Goal: Book appointment/travel/reservation

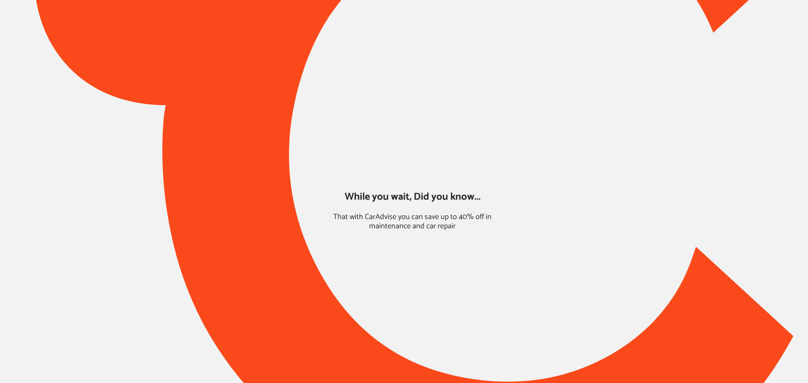
type input "*****"
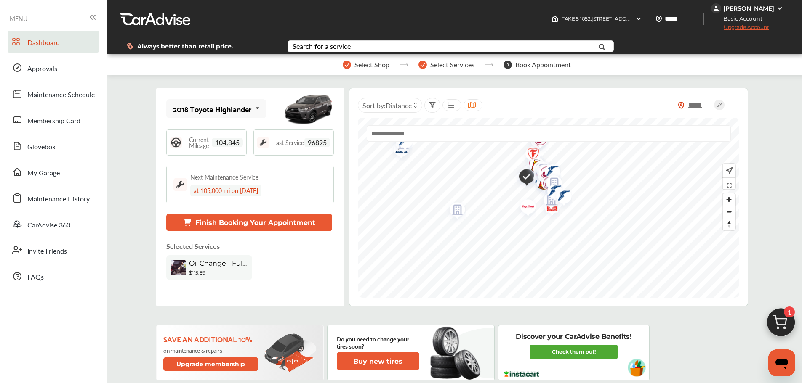
click at [266, 228] on button "Finish Booking Your Appointment" at bounding box center [249, 223] width 166 height 18
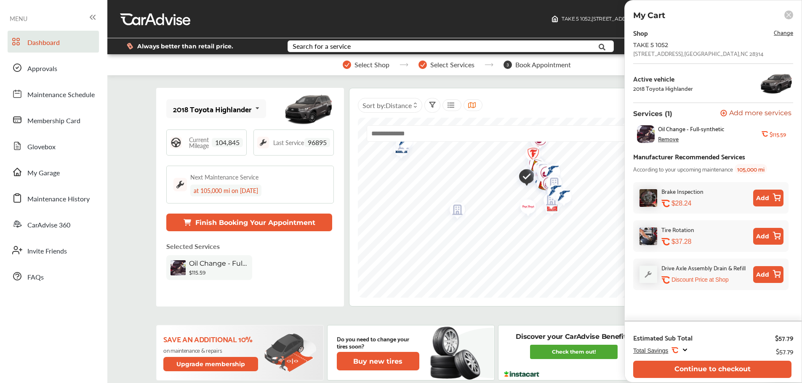
click at [660, 370] on button "Continue to checkout" at bounding box center [712, 369] width 158 height 17
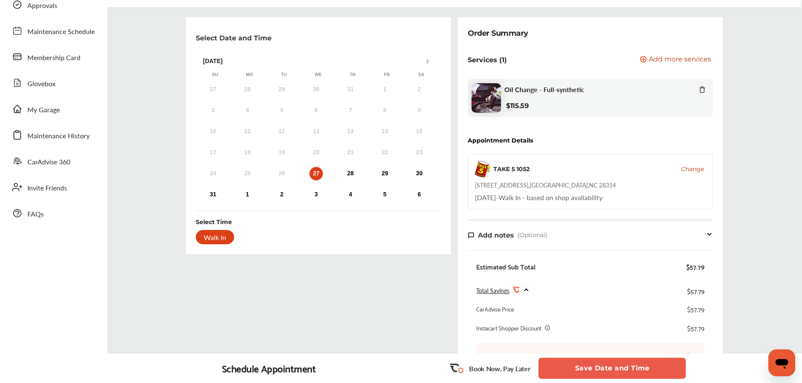
scroll to position [42, 0]
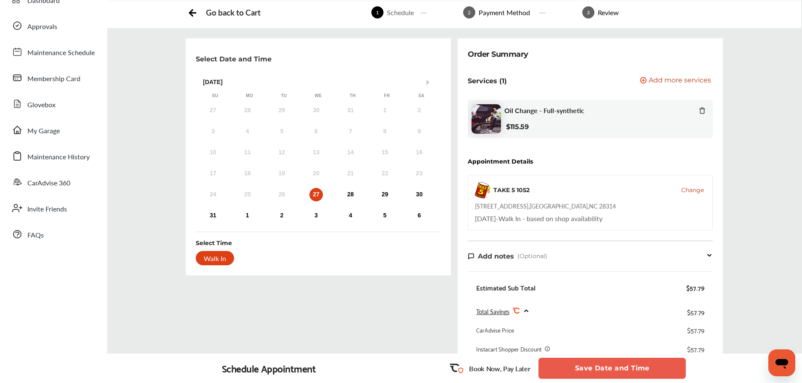
click at [694, 191] on span "Change" at bounding box center [692, 190] width 23 height 8
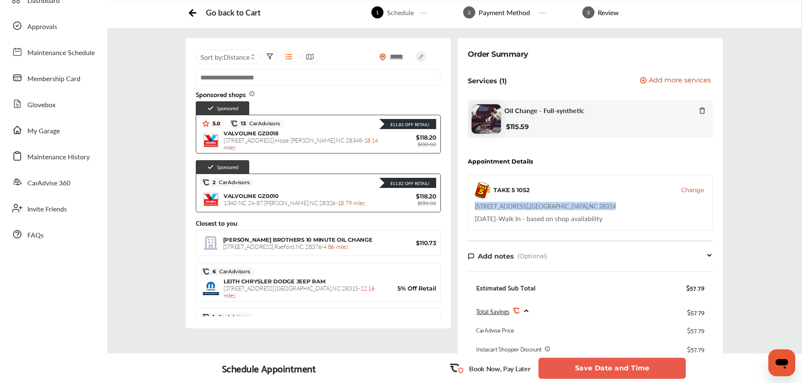
drag, startPoint x: 590, startPoint y: 208, endPoint x: 467, endPoint y: 206, distance: 122.9
click at [467, 206] on div "Order Summary Services (1) Add a service Add more services Oil Change - Full-sy…" at bounding box center [590, 264] width 265 height 452
copy div "[STREET_ADDRESS]"
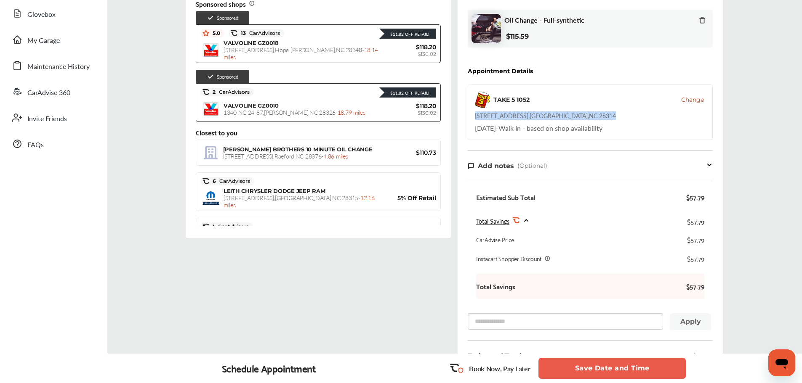
scroll to position [128, 0]
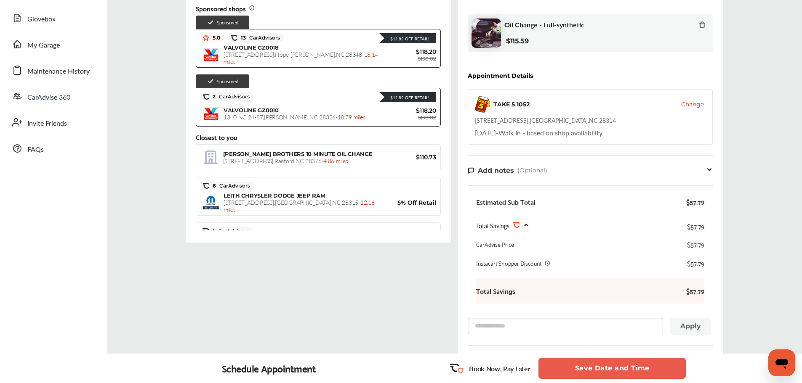
click at [349, 59] on span "18.14 miles" at bounding box center [301, 58] width 154 height 16
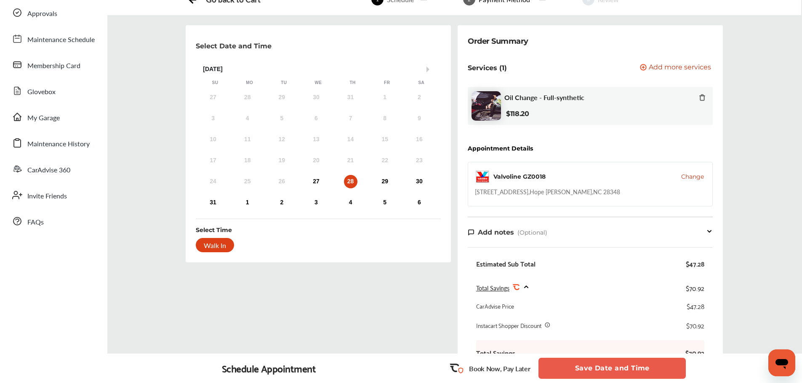
scroll to position [33, 0]
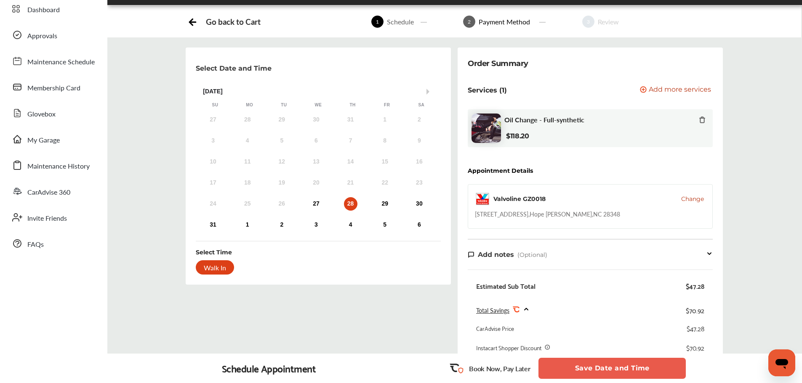
click at [692, 200] on span "Change" at bounding box center [692, 199] width 23 height 8
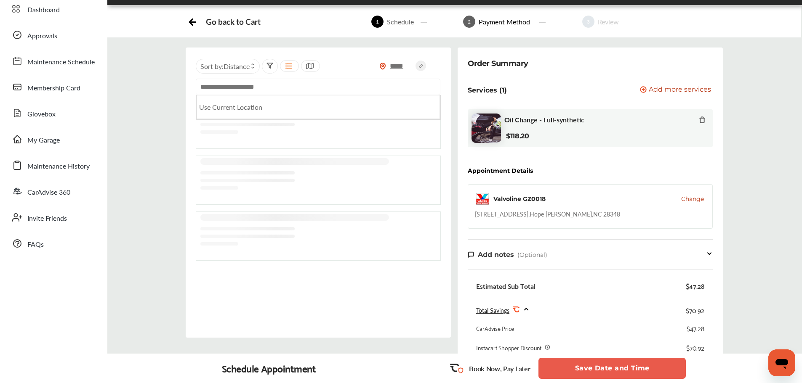
click at [266, 87] on input "text" at bounding box center [318, 87] width 245 height 16
paste input "**********"
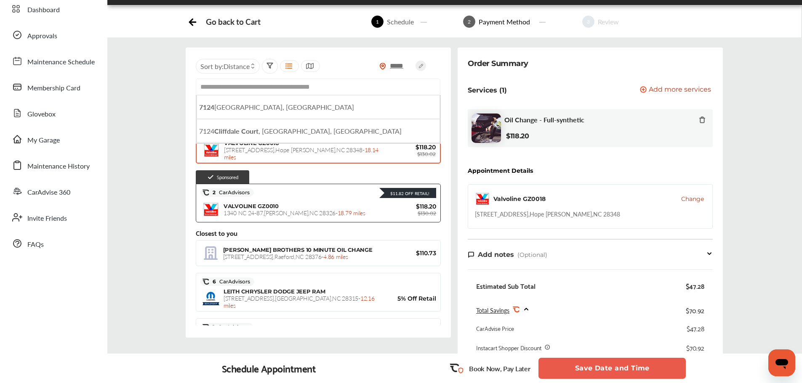
click at [284, 108] on span "[STREET_ADDRESS]" at bounding box center [276, 107] width 155 height 10
type input "**********"
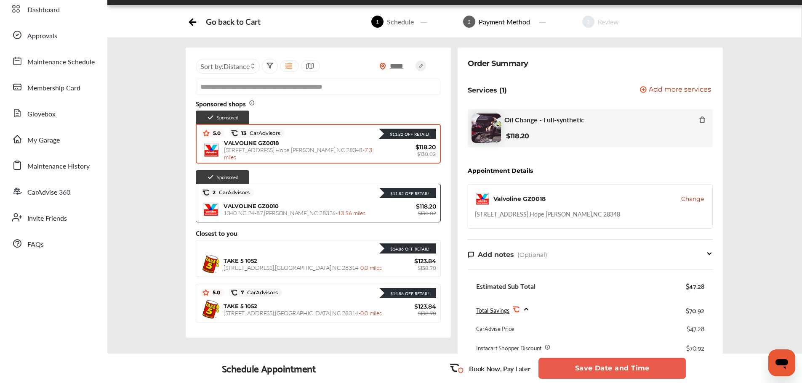
click at [319, 253] on div "$14.86 Off Retail!" at bounding box center [318, 248] width 236 height 11
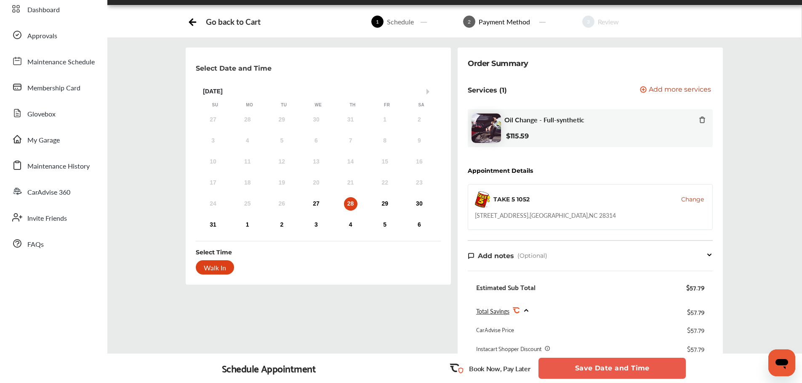
click at [318, 202] on div "27" at bounding box center [315, 203] width 13 height 13
click at [646, 361] on button "Save Date and Time" at bounding box center [611, 368] width 147 height 21
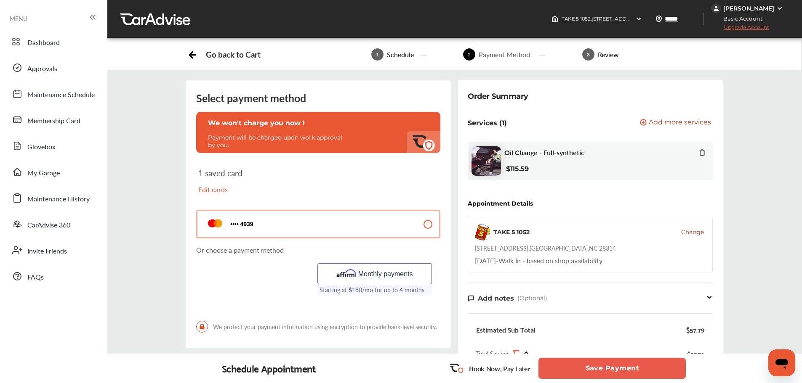
click at [638, 368] on button "Save Payment" at bounding box center [611, 368] width 147 height 21
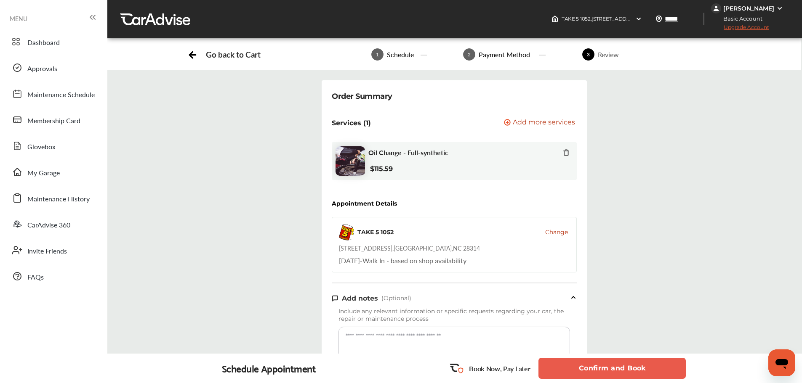
click at [639, 364] on button "Confirm and Book" at bounding box center [611, 368] width 147 height 21
